Goal: Information Seeking & Learning: Find specific page/section

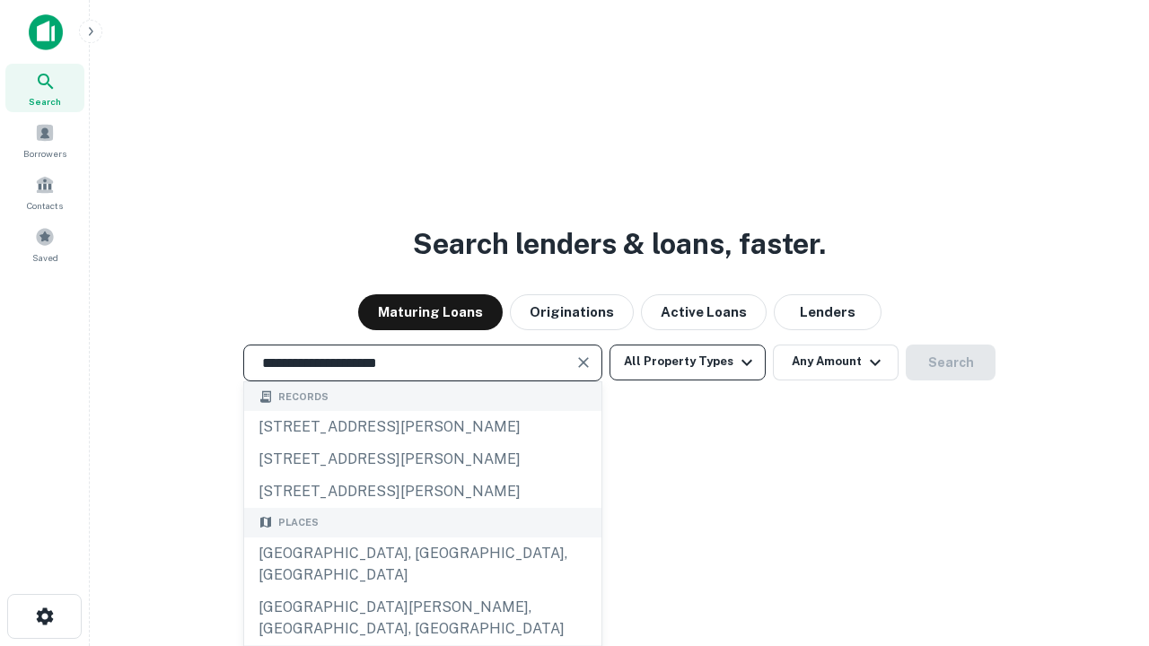
click at [688, 362] on button "All Property Types" at bounding box center [687, 363] width 156 height 36
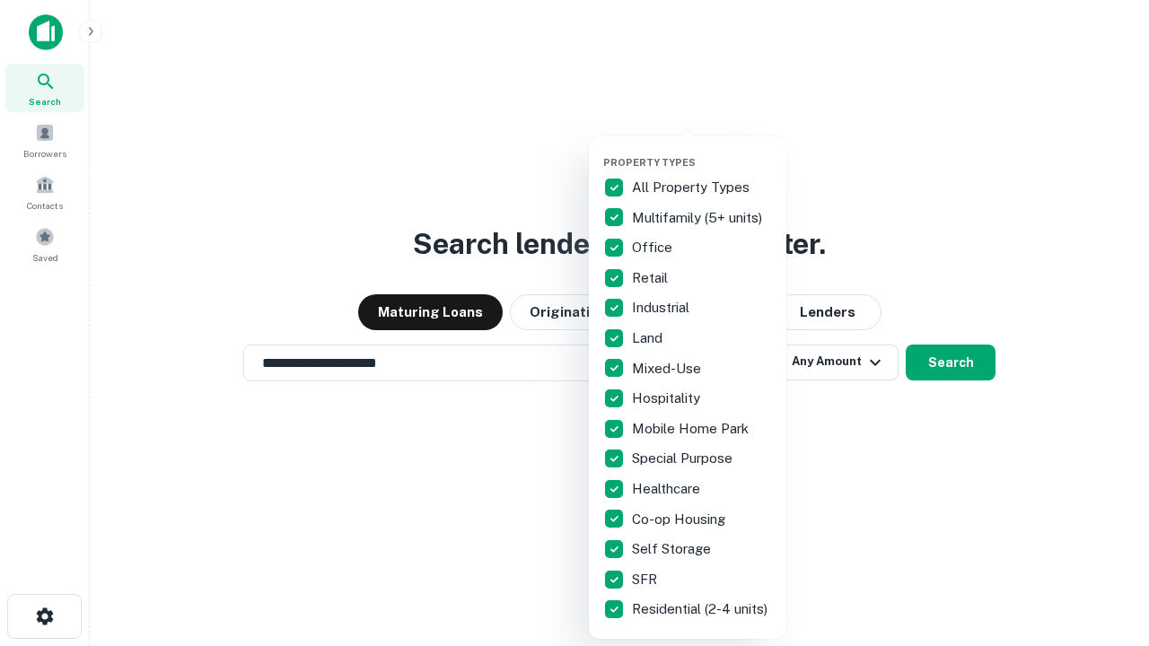
type input "**********"
click at [702, 151] on button "button" at bounding box center [701, 151] width 197 height 1
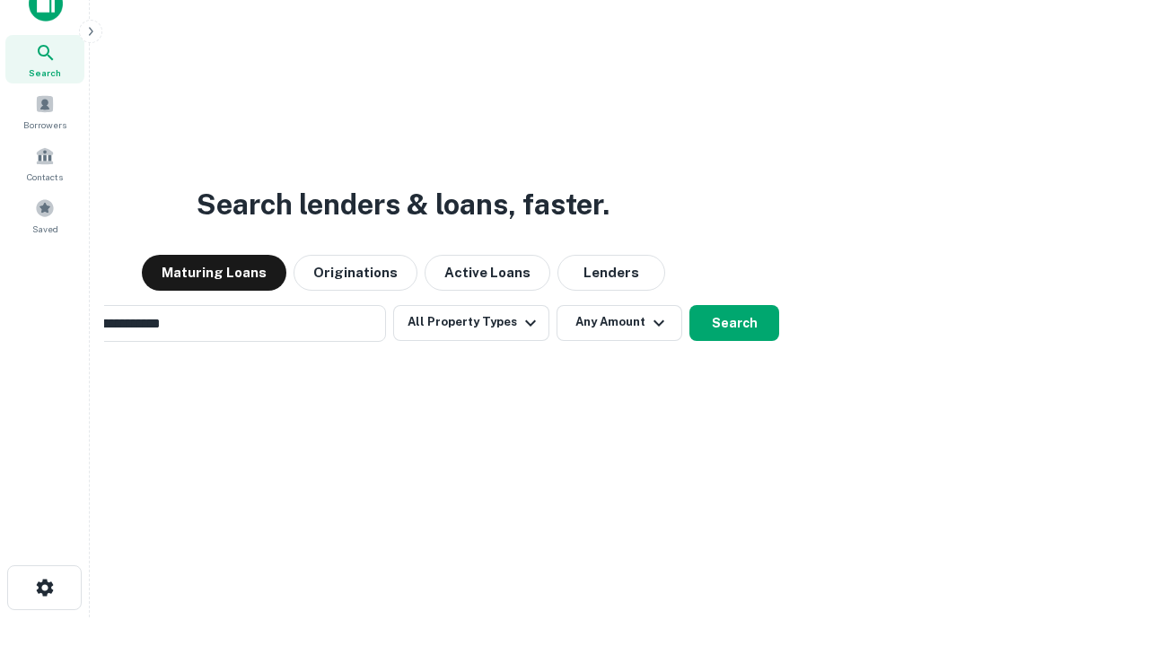
scroll to position [129, 508]
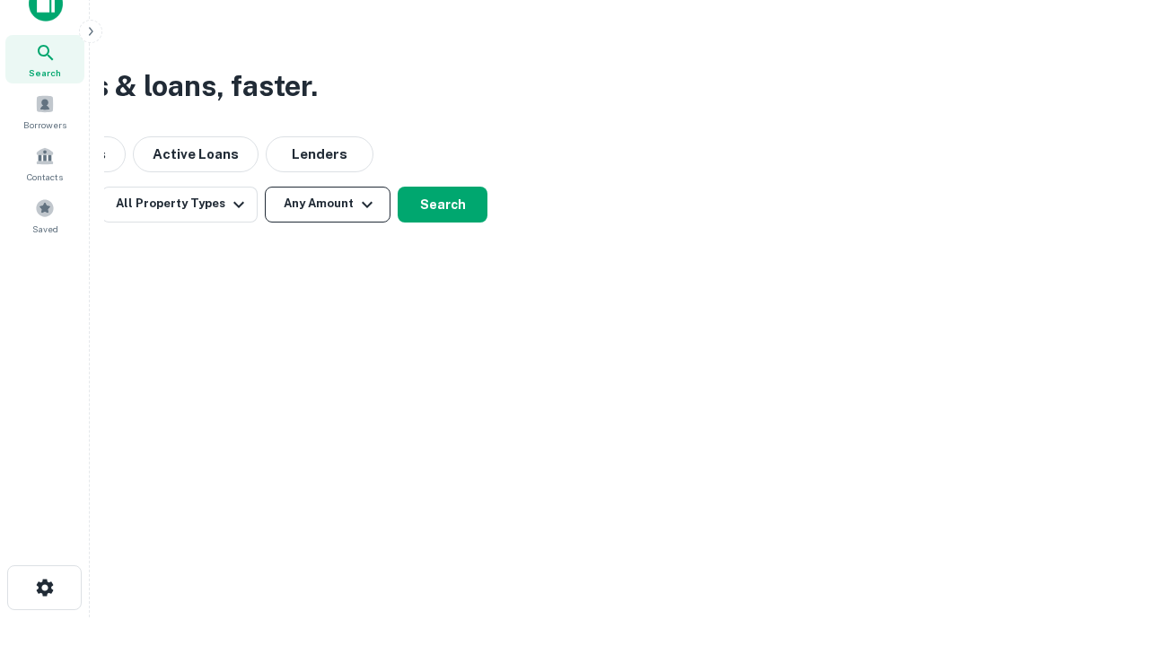
click at [328, 204] on button "Any Amount" at bounding box center [328, 205] width 126 height 36
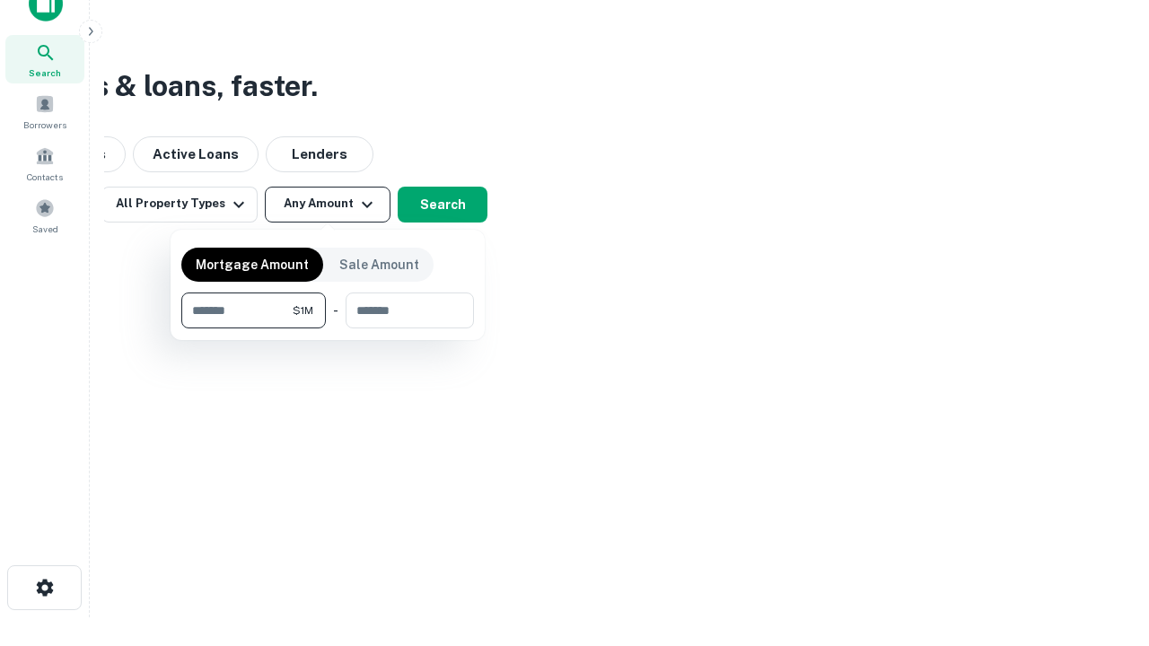
type input "*******"
click at [328, 329] on button "button" at bounding box center [327, 329] width 293 height 1
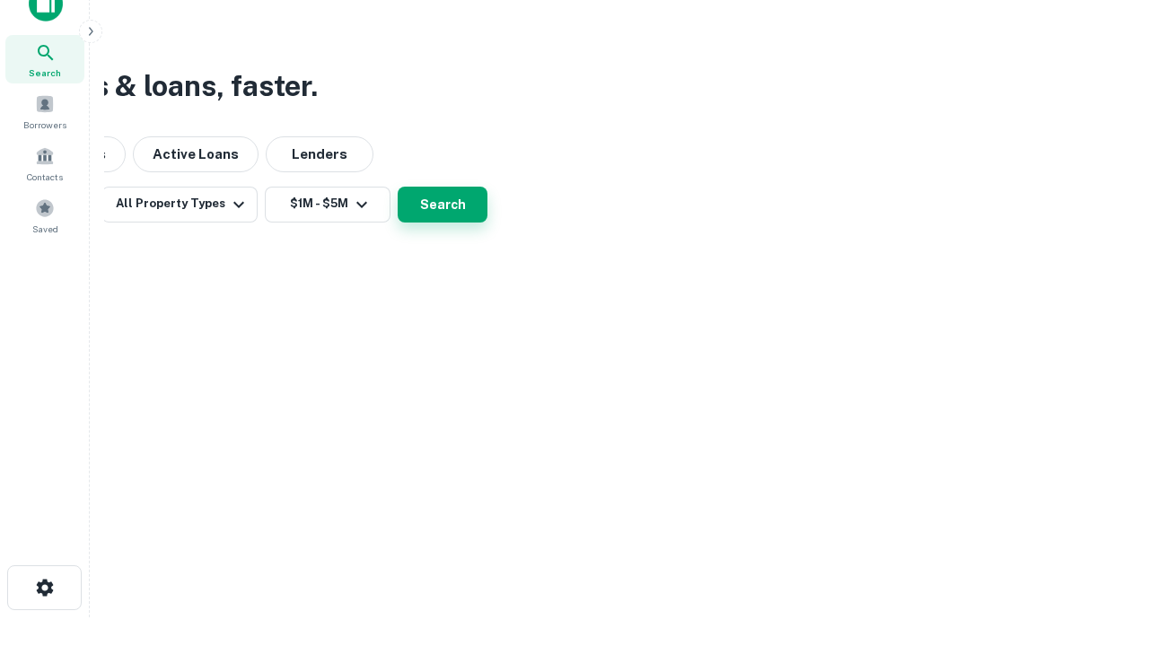
click at [487, 223] on button "Search" at bounding box center [443, 205] width 90 height 36
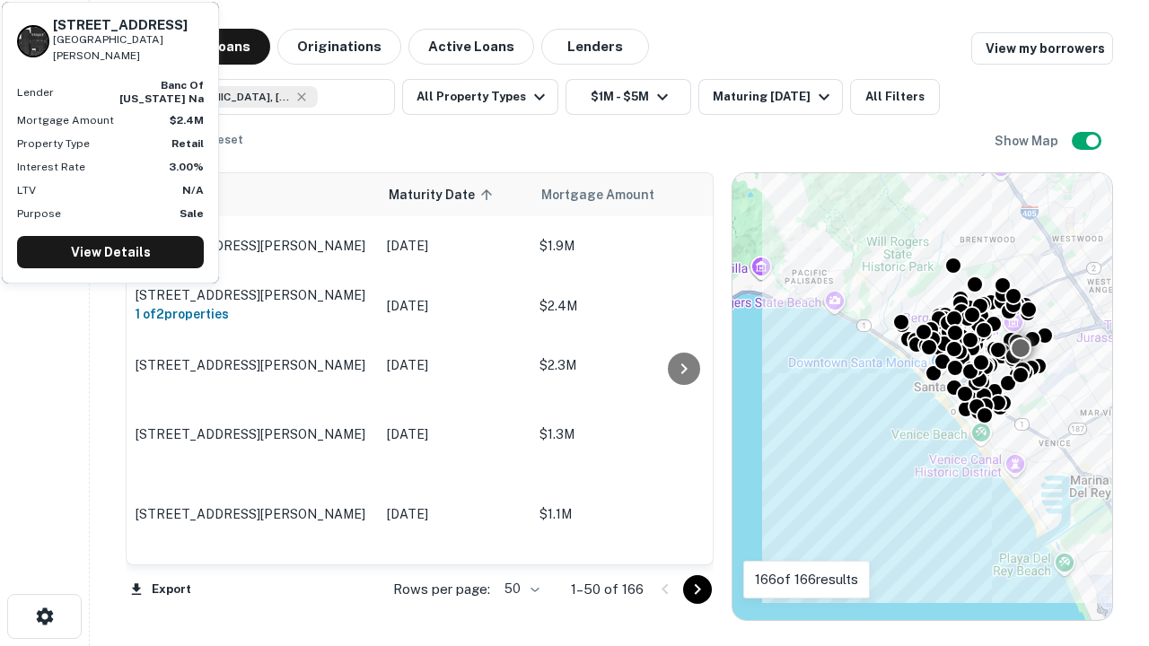
click at [519, 589] on body "Search Borrowers Contacts Saved Maturing Loans Originations Active Loans Lender…" at bounding box center [574, 323] width 1149 height 646
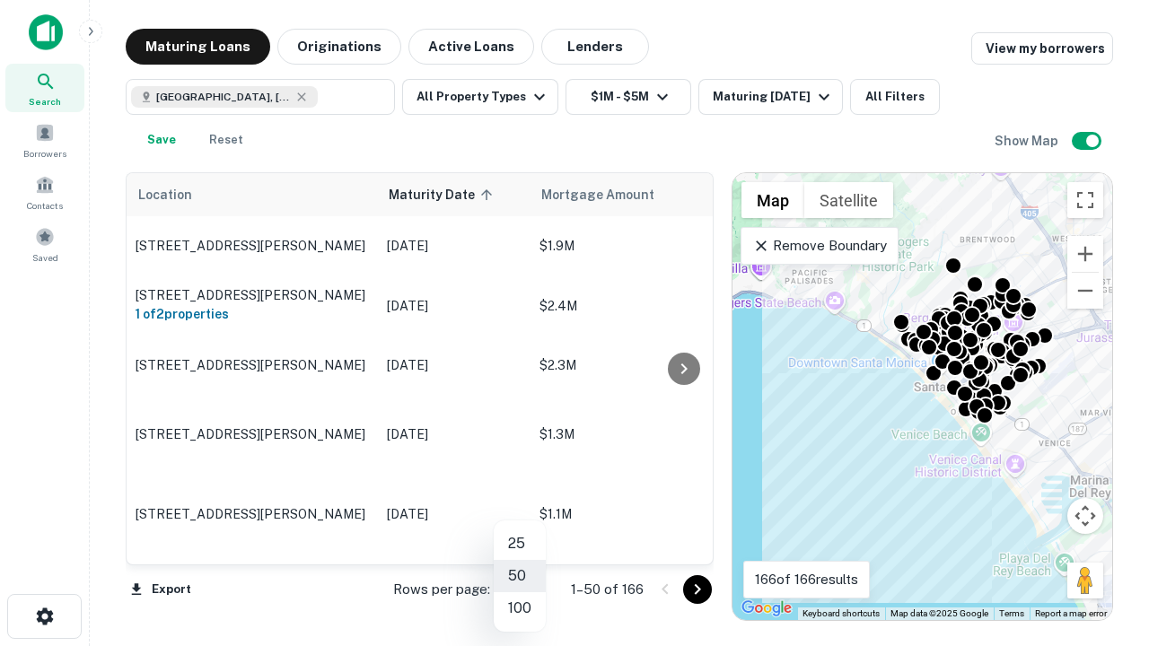
click at [520, 544] on li "25" at bounding box center [520, 544] width 52 height 32
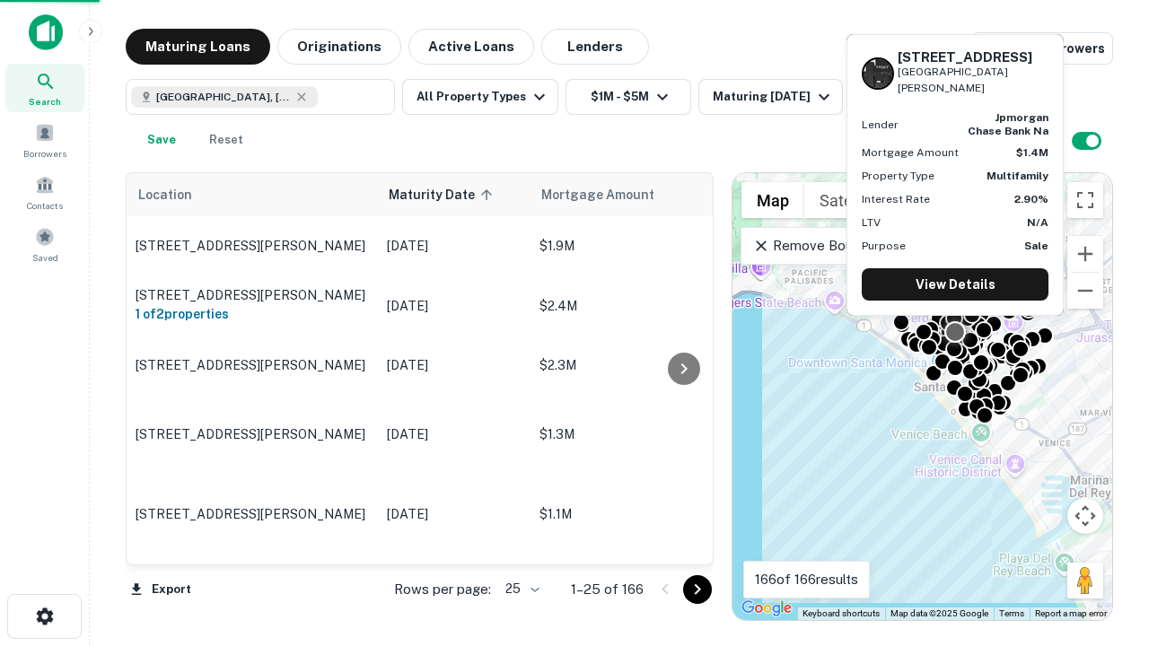
click at [697, 589] on icon "Go to next page" at bounding box center [698, 590] width 22 height 22
